Goal: Task Accomplishment & Management: Use online tool/utility

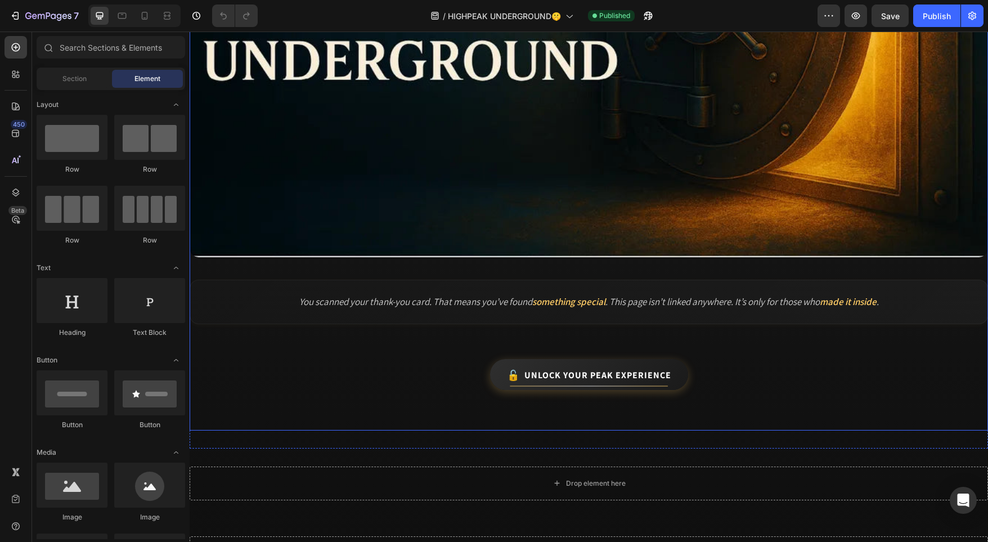
scroll to position [349, 0]
click at [144, 18] on icon at bounding box center [144, 17] width 3 height 1
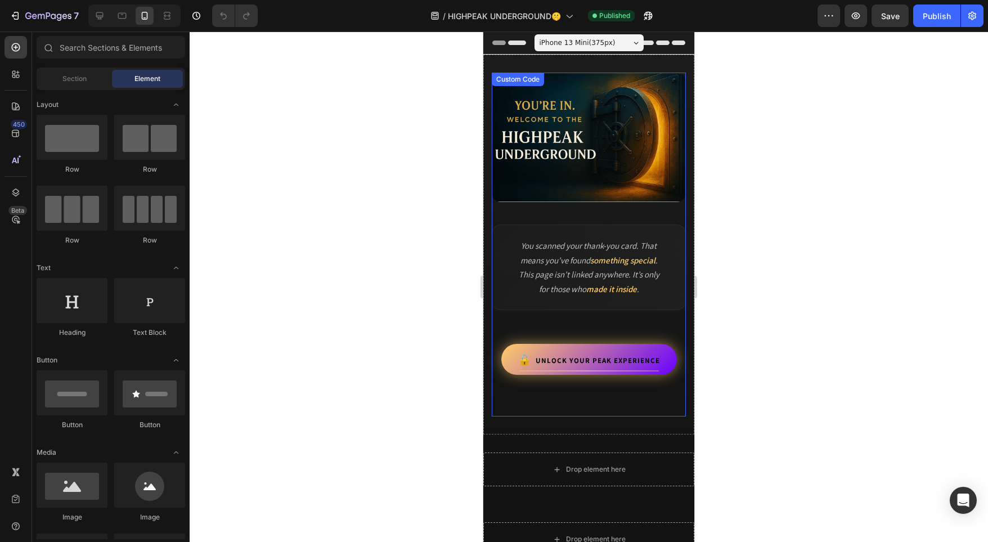
click at [599, 368] on link "Unlock Your Peak Experience" at bounding box center [589, 359] width 176 height 31
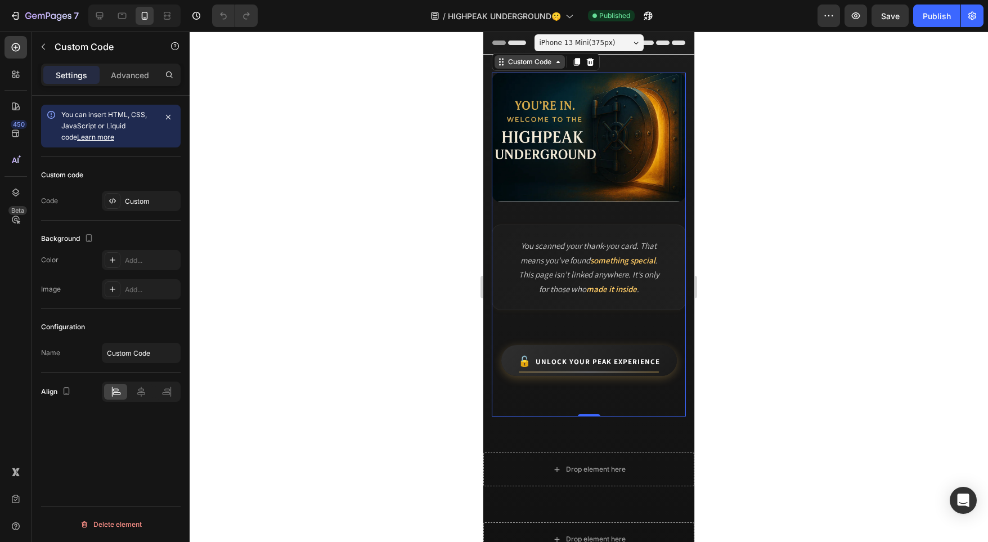
click at [524, 68] on div "Custom Code" at bounding box center [529, 62] width 70 height 14
click at [525, 63] on div "Custom Code" at bounding box center [530, 62] width 48 height 10
click at [550, 65] on div "Custom Code" at bounding box center [530, 62] width 48 height 10
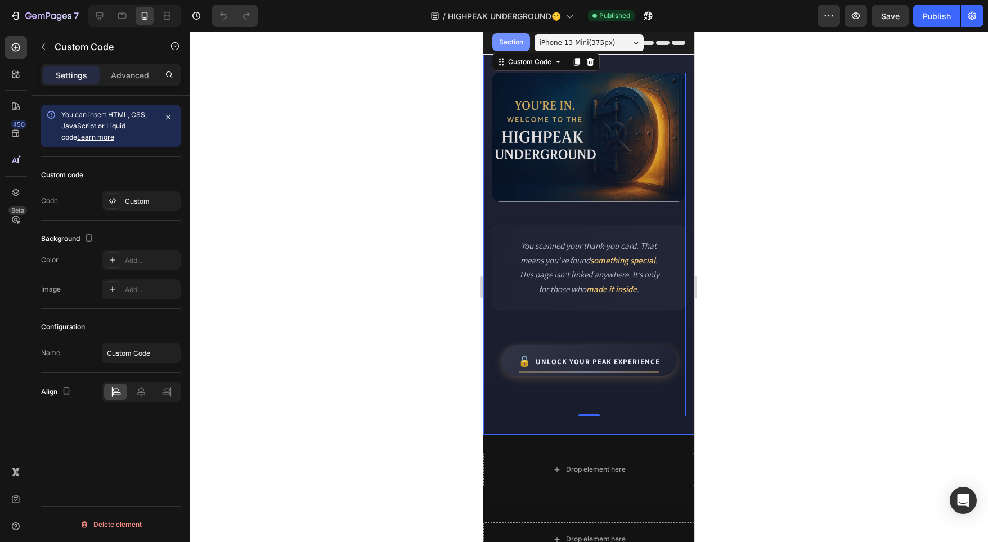
click at [516, 43] on div "Section" at bounding box center [511, 42] width 29 height 7
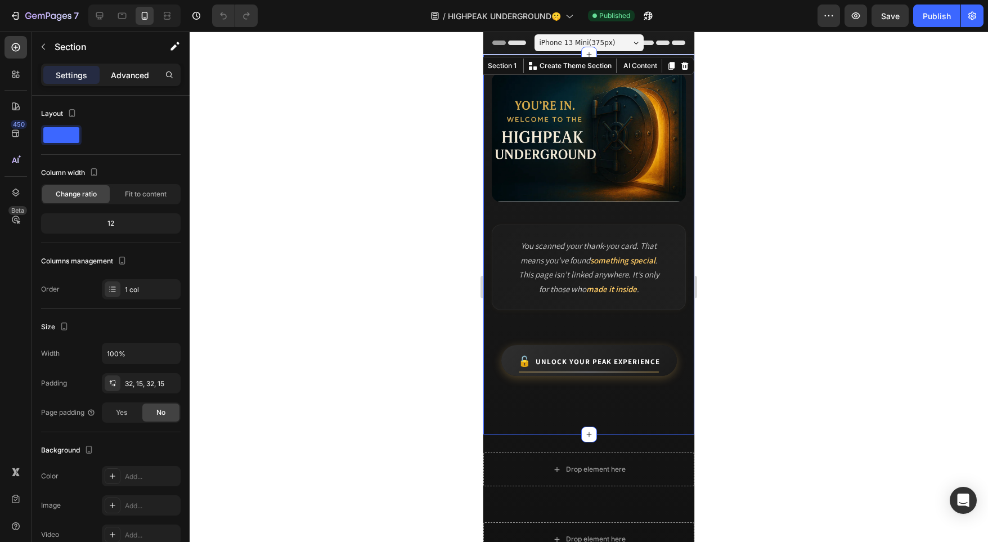
click at [132, 73] on p "Advanced" at bounding box center [130, 75] width 38 height 12
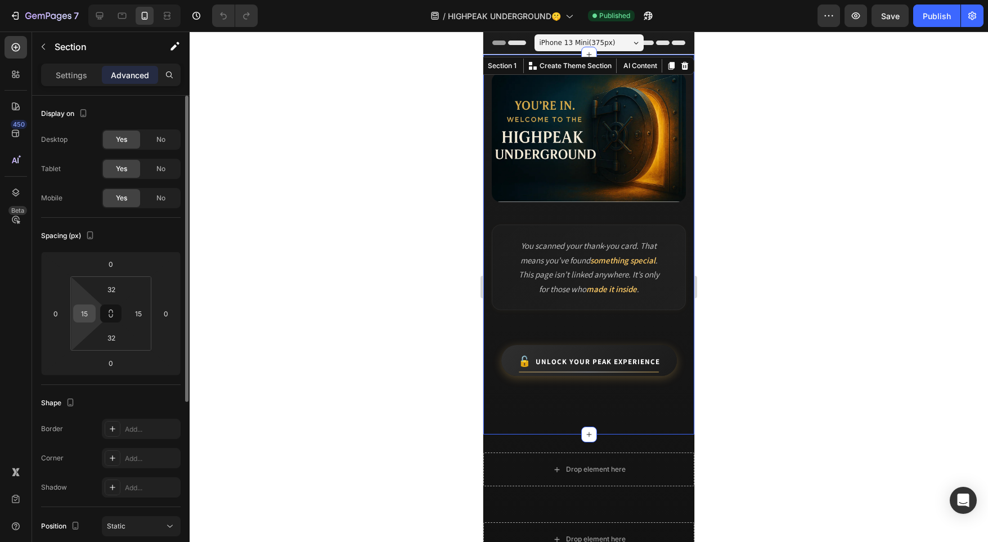
click at [83, 310] on input "15" at bounding box center [84, 313] width 17 height 17
click at [136, 309] on input "15" at bounding box center [138, 313] width 17 height 17
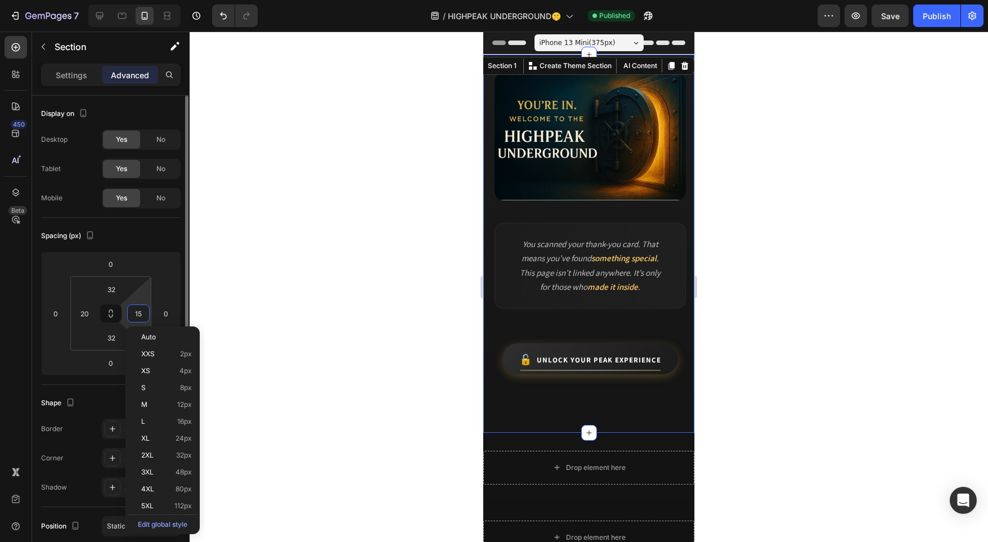
click at [136, 309] on input "15" at bounding box center [138, 313] width 17 height 17
click at [82, 309] on input "20" at bounding box center [84, 313] width 17 height 17
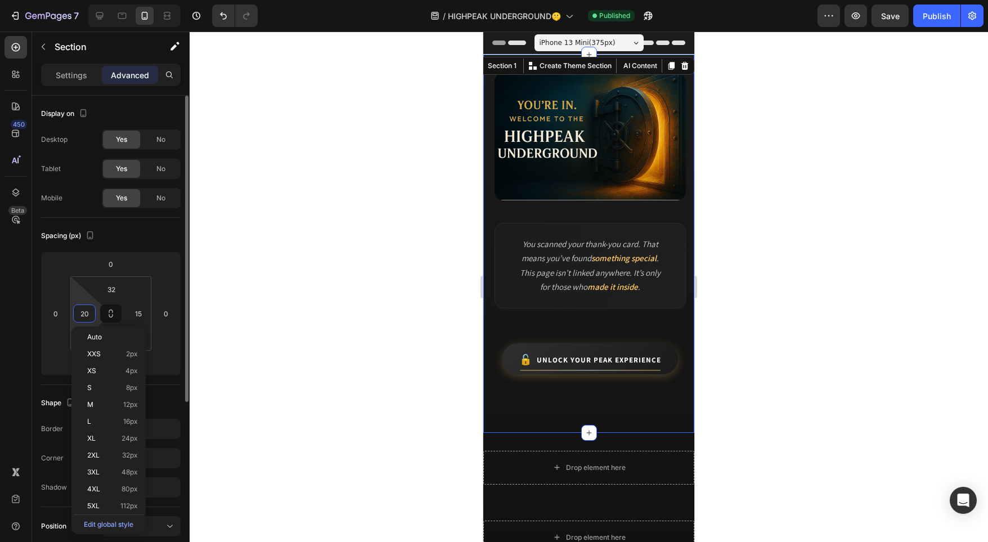
click at [82, 309] on input "20" at bounding box center [84, 313] width 17 height 17
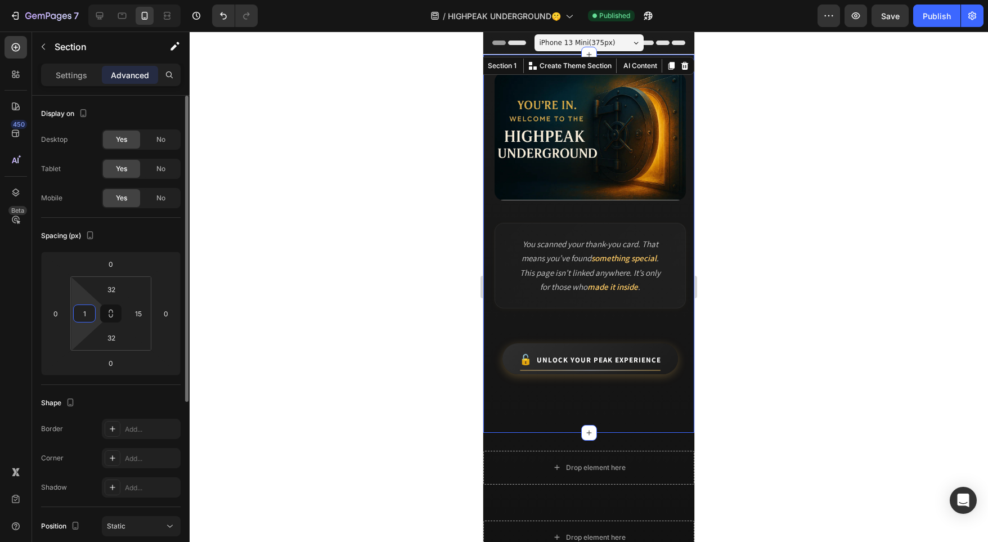
type input "15"
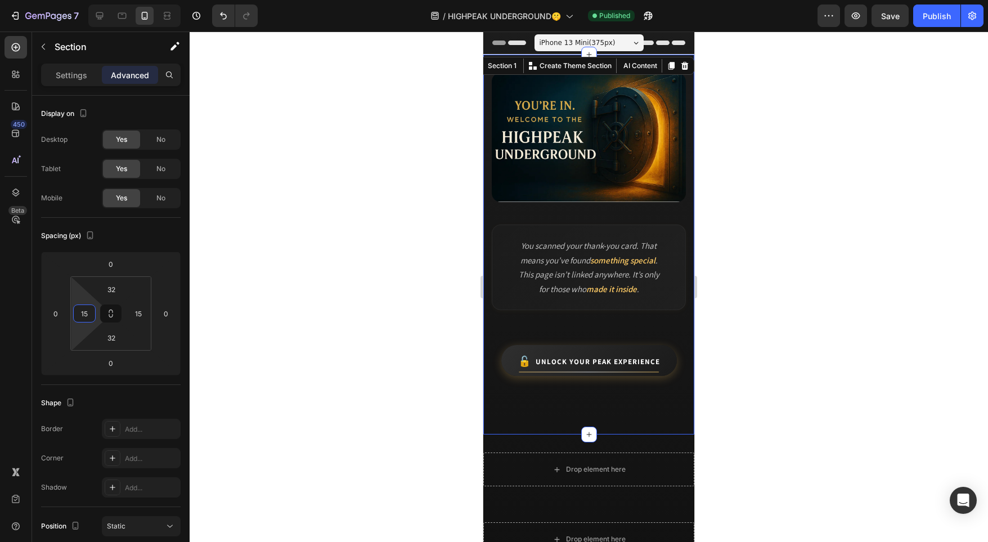
click at [251, 304] on div at bounding box center [589, 287] width 798 height 510
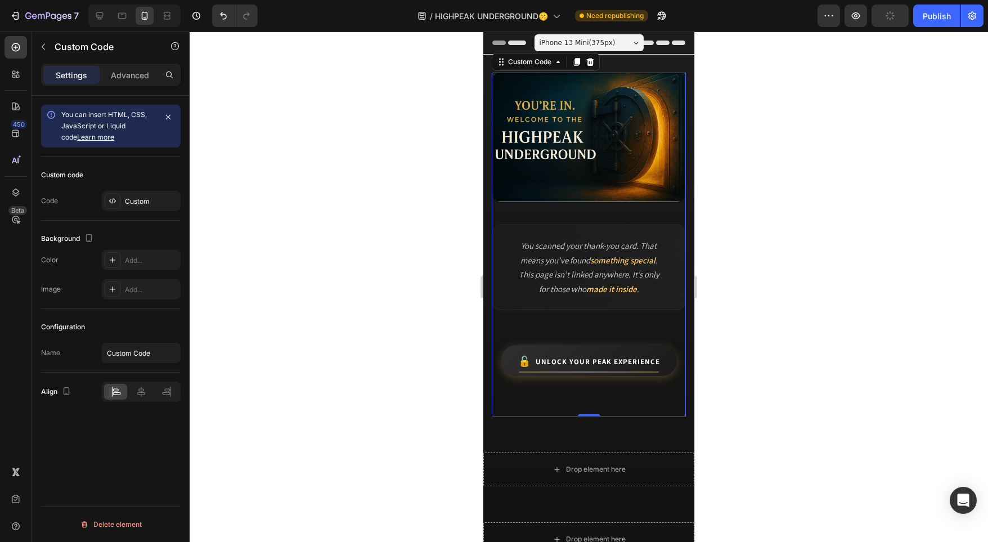
click at [577, 411] on div "You scanned your thank-you card. That means you’ve found something special . Th…" at bounding box center [589, 245] width 194 height 344
click at [115, 69] on p "Advanced" at bounding box center [130, 75] width 38 height 12
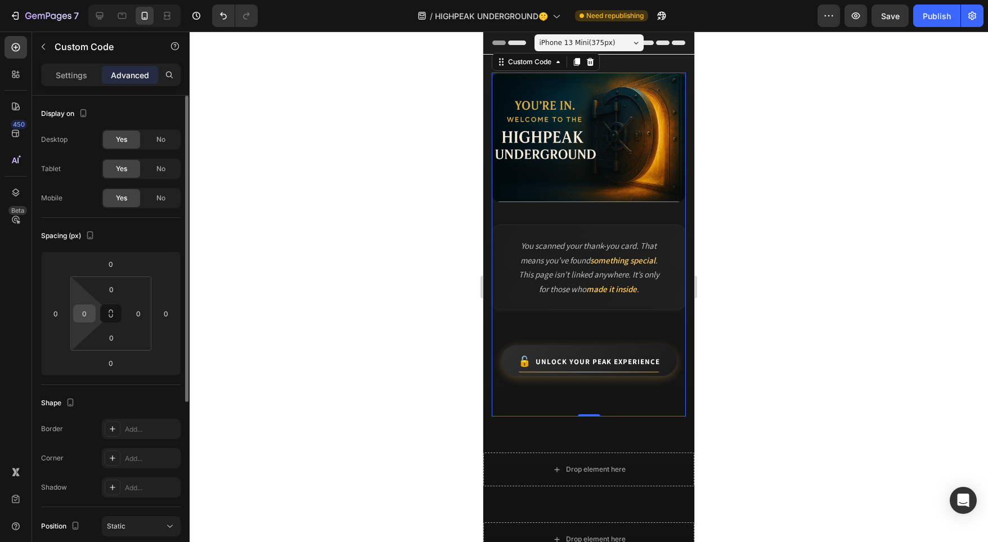
click at [90, 316] on input "0" at bounding box center [84, 313] width 17 height 17
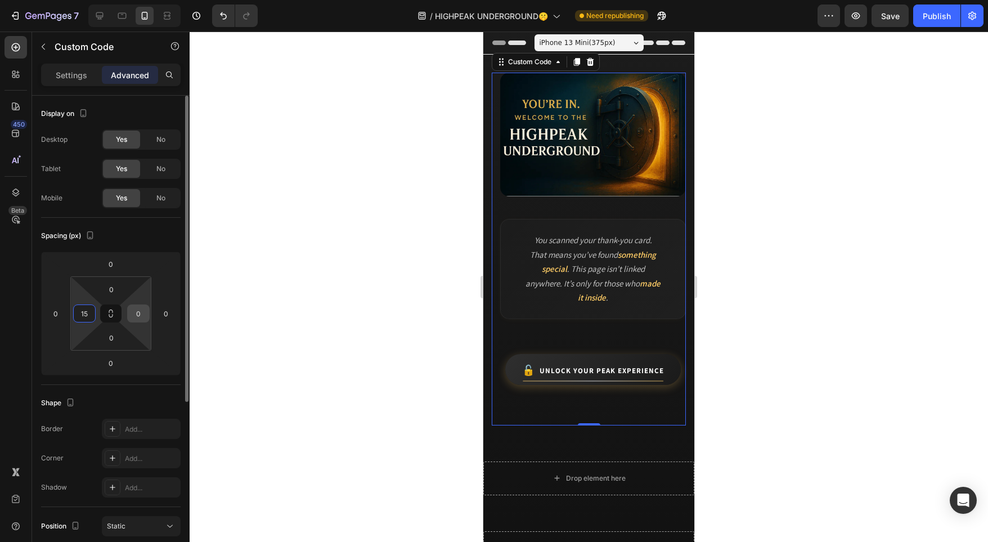
type input "15"
click at [131, 316] on input "0" at bounding box center [138, 313] width 17 height 17
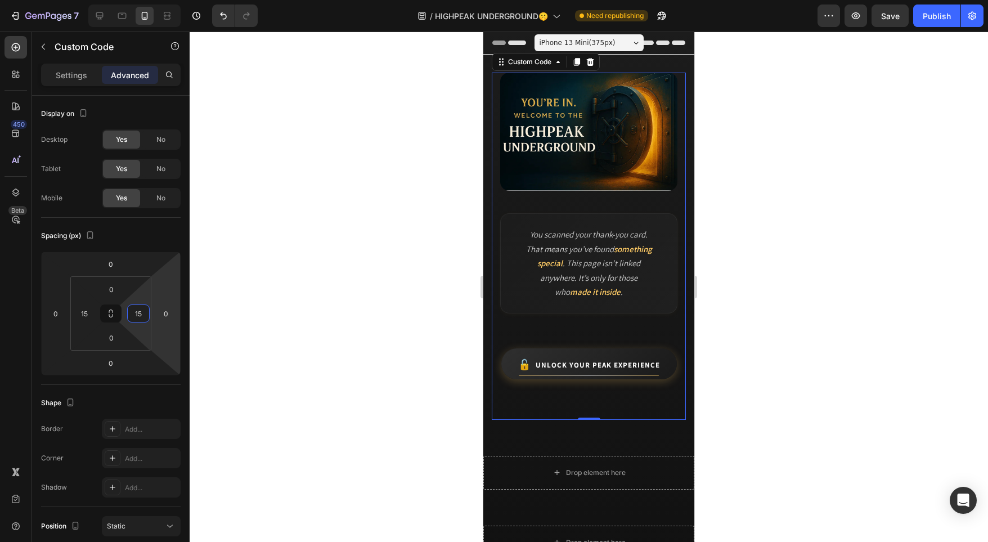
type input "15"
click at [290, 318] on div at bounding box center [589, 287] width 798 height 510
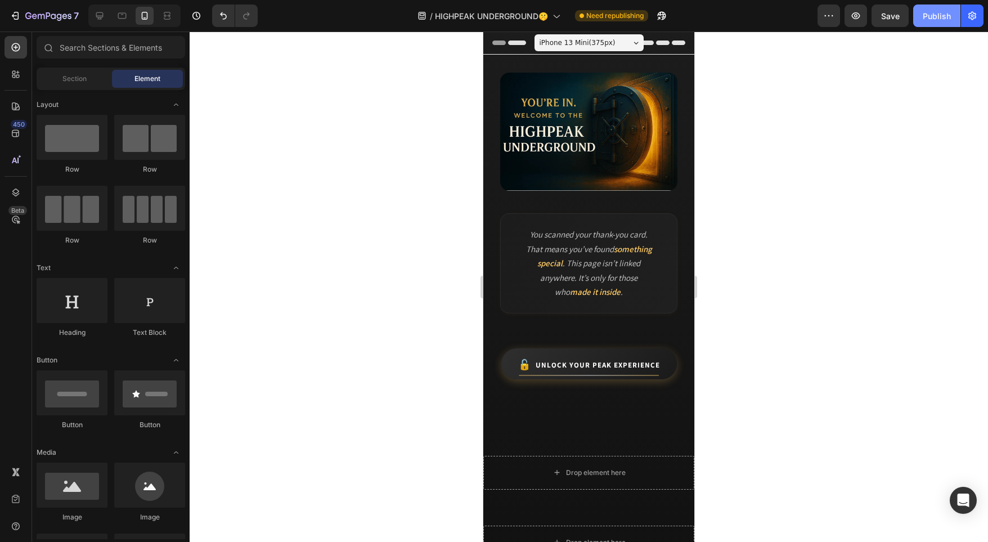
click at [936, 14] on div "Publish" at bounding box center [937, 16] width 28 height 12
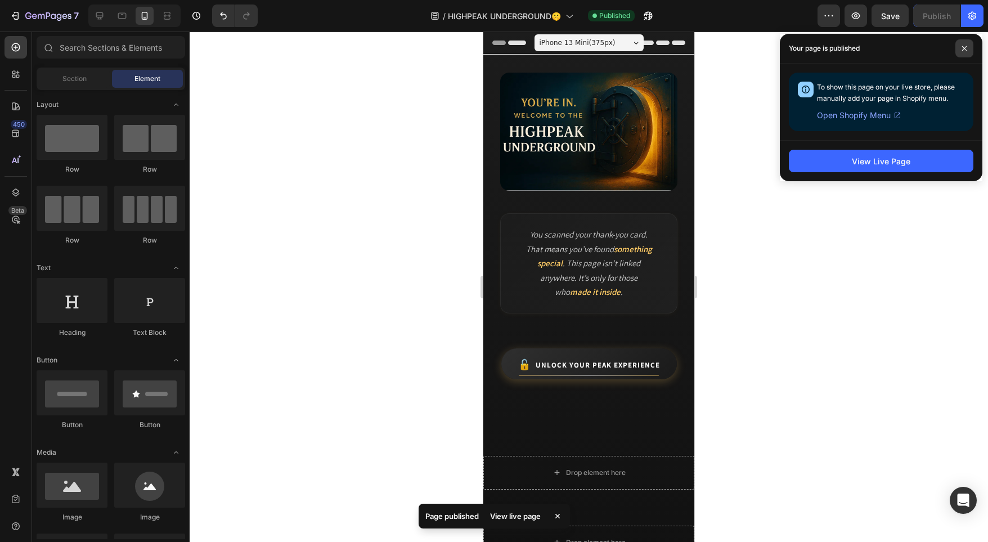
click at [968, 47] on span at bounding box center [964, 48] width 18 height 18
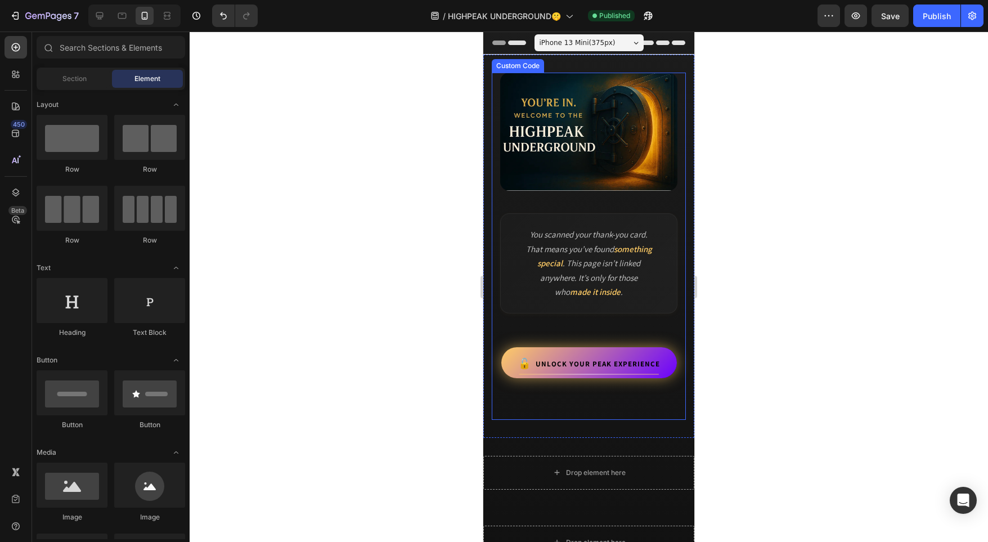
click at [629, 355] on link "Unlock Your Peak Experience" at bounding box center [589, 362] width 176 height 31
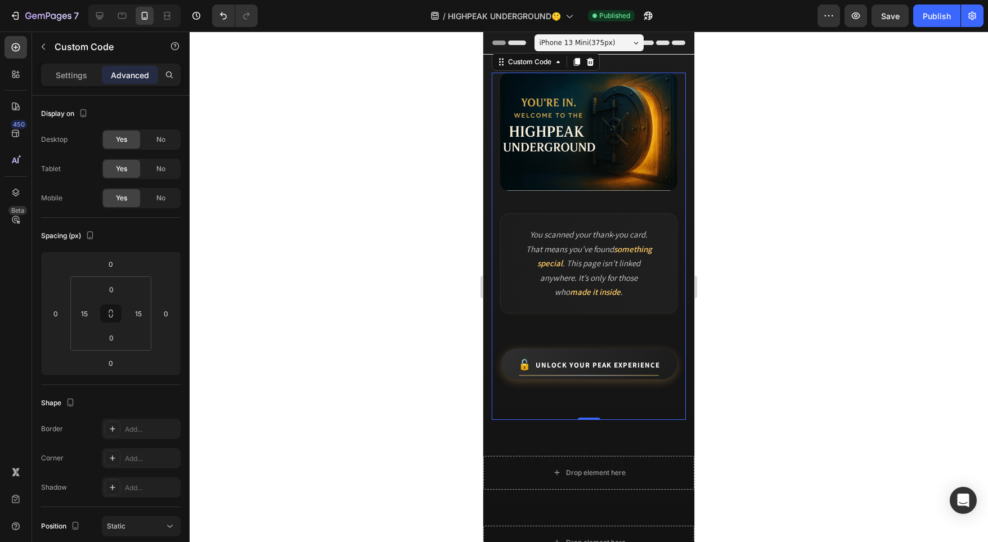
click at [628, 413] on div "You scanned your thank-you card. That means you’ve found something special . Th…" at bounding box center [589, 246] width 194 height 347
